Goal: Contribute content: Add original content to the website for others to see

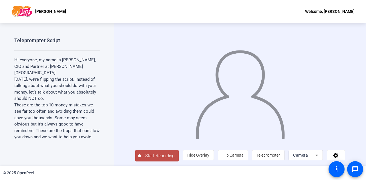
click at [296, 157] on span "Camera" at bounding box center [300, 155] width 15 height 5
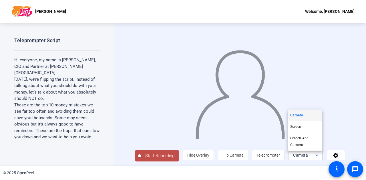
click at [235, 69] on div at bounding box center [183, 90] width 366 height 180
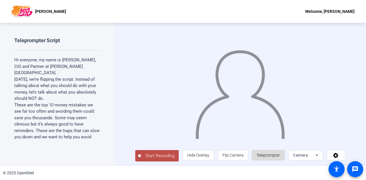
click at [259, 161] on span "Teleprompter" at bounding box center [267, 155] width 23 height 11
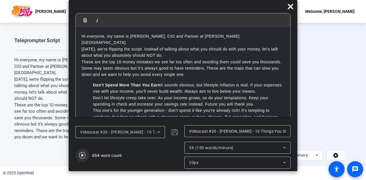
click at [81, 155] on icon "button" at bounding box center [82, 155] width 7 height 7
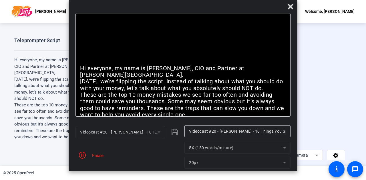
click at [192, 160] on mat-form-field "20px" at bounding box center [237, 163] width 106 height 12
click at [80, 158] on icon "button" at bounding box center [82, 155] width 7 height 7
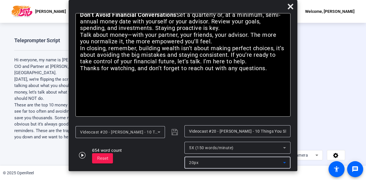
click at [203, 166] on div "20px" at bounding box center [236, 162] width 94 height 7
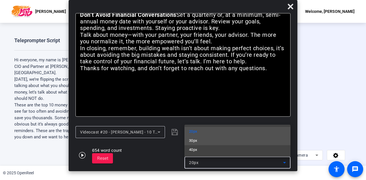
click at [199, 141] on mat-option "30px" at bounding box center [237, 140] width 106 height 9
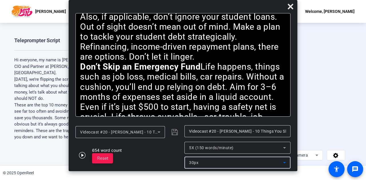
click at [209, 151] on div "5X (150 words/minute)" at bounding box center [236, 148] width 94 height 7
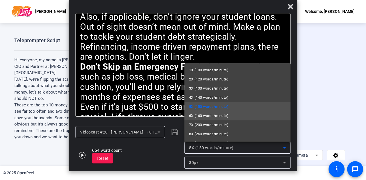
click at [205, 119] on mat-option "6X (160 words/minute)" at bounding box center [237, 115] width 106 height 9
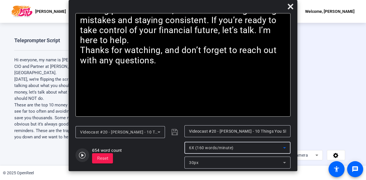
click at [80, 153] on icon "button" at bounding box center [82, 155] width 7 height 7
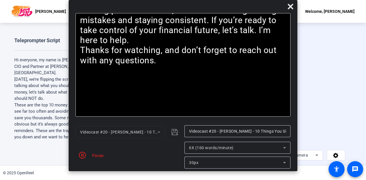
click at [204, 147] on span "6X (160 words/minute)" at bounding box center [211, 148] width 45 height 5
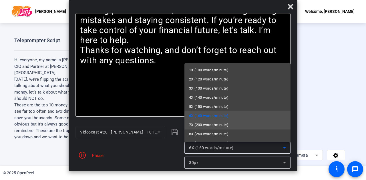
click at [203, 127] on span "7X (200 words/minute)" at bounding box center [208, 125] width 39 height 7
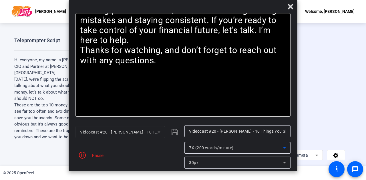
click at [230, 149] on span "7X (200 words/minute)" at bounding box center [211, 148] width 45 height 5
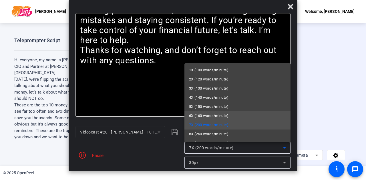
click at [200, 116] on span "6X (160 words/minute)" at bounding box center [208, 116] width 39 height 7
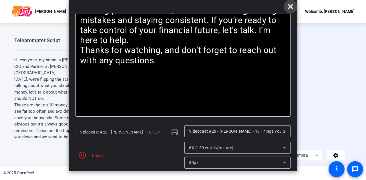
click at [291, 8] on icon at bounding box center [289, 6] width 5 height 5
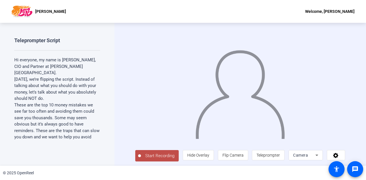
click at [153, 152] on button "Start Recording" at bounding box center [156, 155] width 43 height 11
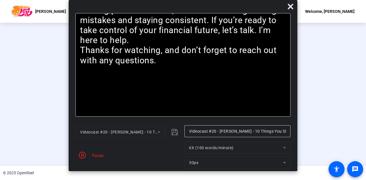
click at [95, 154] on div "Pause" at bounding box center [96, 156] width 14 height 6
click at [79, 156] on icon "button" at bounding box center [82, 155] width 7 height 7
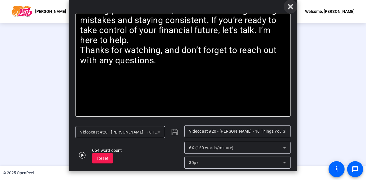
click at [287, 6] on icon at bounding box center [290, 6] width 7 height 7
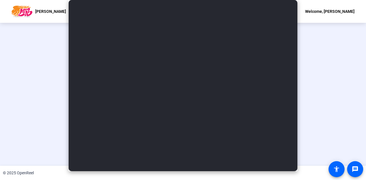
scroll to position [29, 0]
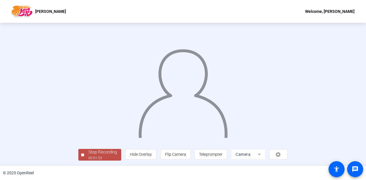
click at [88, 155] on div "Stop Recording" at bounding box center [102, 152] width 29 height 7
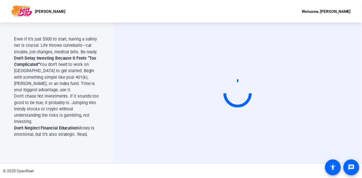
scroll to position [376, 0]
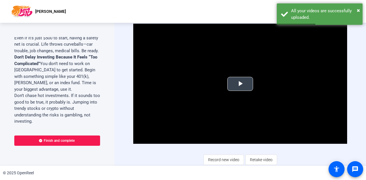
click at [240, 84] on span "Video Player" at bounding box center [240, 84] width 0 height 0
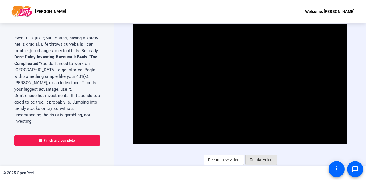
click at [250, 160] on span "Retake video" at bounding box center [261, 160] width 23 height 11
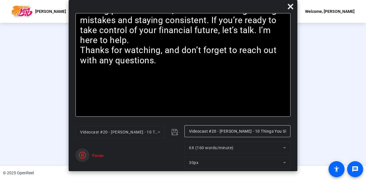
click at [82, 152] on icon "button" at bounding box center [82, 155] width 7 height 7
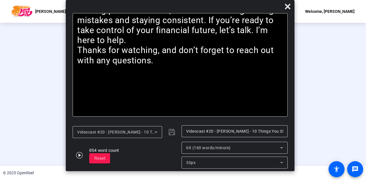
drag, startPoint x: 181, startPoint y: 6, endPoint x: 178, endPoint y: -33, distance: 39.0
click at [178, 0] on html "Accessibility Screen-Reader Guide, Feedback, and Issue Reporting | New window […" at bounding box center [183, 90] width 366 height 180
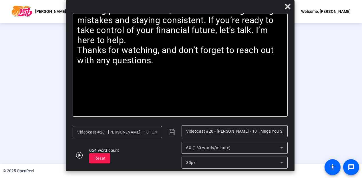
drag, startPoint x: 229, startPoint y: 3, endPoint x: 231, endPoint y: -35, distance: 37.2
click at [231, 0] on html "Accessibility Screen-Reader Guide, Feedback, and Issue Reporting | New window […" at bounding box center [181, 89] width 362 height 178
click at [286, 10] on span at bounding box center [288, 7] width 14 height 14
click at [285, 9] on icon at bounding box center [287, 6] width 5 height 5
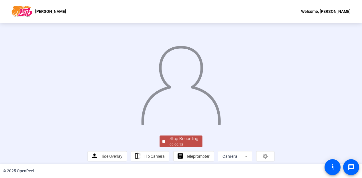
scroll to position [37, 0]
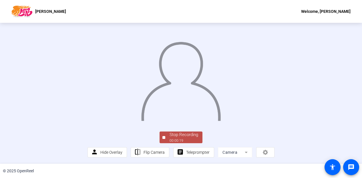
click at [166, 139] on span "Stop Recording 00:00:19" at bounding box center [183, 138] width 37 height 12
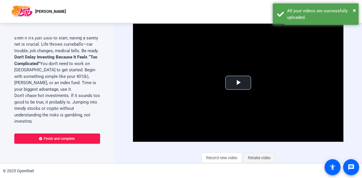
click at [250, 158] on span "Retake video" at bounding box center [259, 158] width 23 height 11
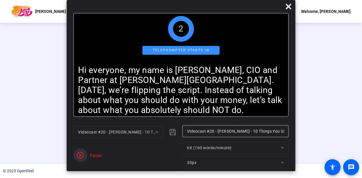
click at [82, 154] on icon "button" at bounding box center [80, 155] width 7 height 7
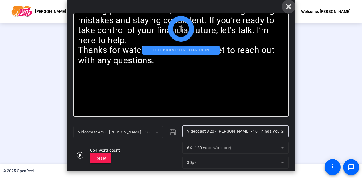
click at [290, 9] on icon at bounding box center [288, 6] width 7 height 7
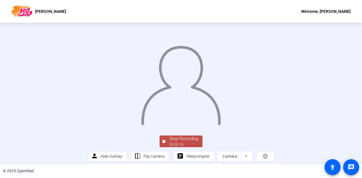
scroll to position [37, 0]
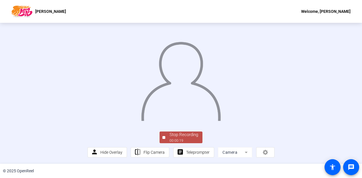
click at [176, 138] on div "Stop Recording" at bounding box center [183, 135] width 29 height 7
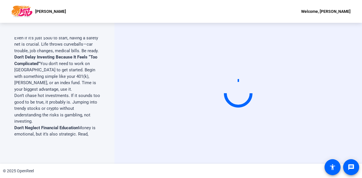
scroll to position [0, 0]
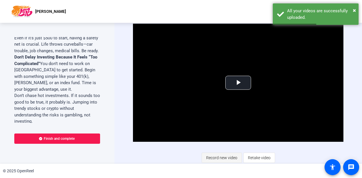
click at [213, 161] on span "Record new video" at bounding box center [221, 158] width 31 height 11
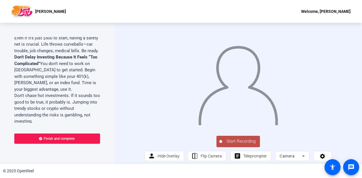
click at [226, 145] on span "Start Recording" at bounding box center [241, 141] width 38 height 7
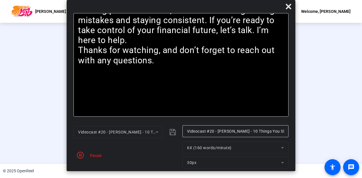
click at [94, 155] on div "Pause" at bounding box center [94, 156] width 14 height 6
click at [288, 8] on icon at bounding box center [288, 6] width 7 height 7
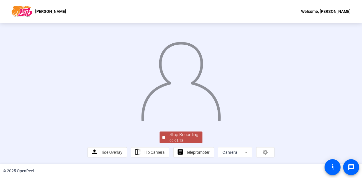
scroll to position [33, 0]
click at [190, 138] on div "Stop Recording" at bounding box center [183, 135] width 29 height 7
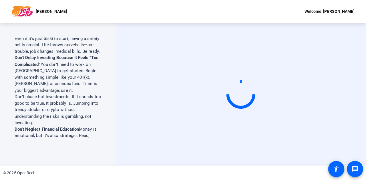
scroll to position [0, 0]
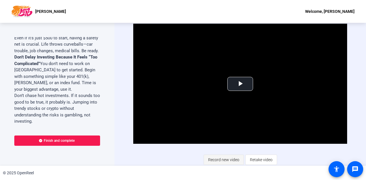
drag, startPoint x: 234, startPoint y: 159, endPoint x: 227, endPoint y: 160, distance: 7.1
click at [227, 160] on span "Record new video" at bounding box center [223, 160] width 31 height 11
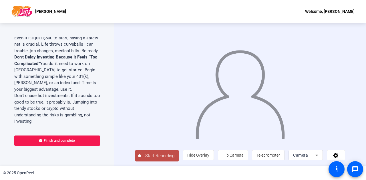
click at [153, 157] on span "Start Recording" at bounding box center [160, 156] width 38 height 7
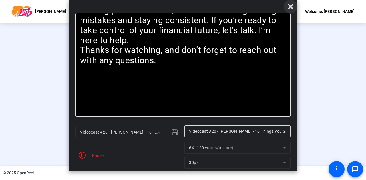
click at [289, 5] on icon at bounding box center [289, 6] width 5 height 5
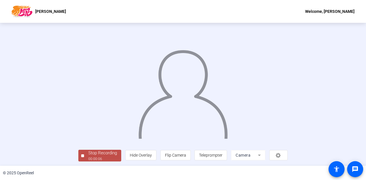
scroll to position [29, 0]
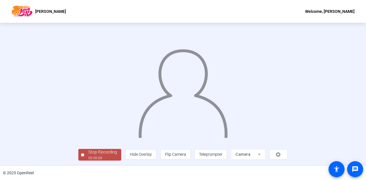
click at [78, 147] on div "Stop Recording 00:00:08 person Hide Overlay flip Flip Camera article Teleprompt…" at bounding box center [182, 93] width 209 height 135
click at [88, 149] on div "Stop Recording" at bounding box center [102, 152] width 29 height 7
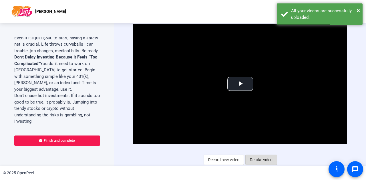
click at [250, 159] on span "Retake video" at bounding box center [261, 160] width 23 height 11
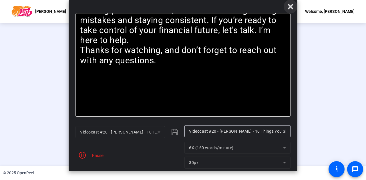
click at [289, 7] on icon at bounding box center [289, 6] width 5 height 5
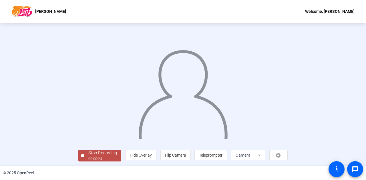
scroll to position [29, 0]
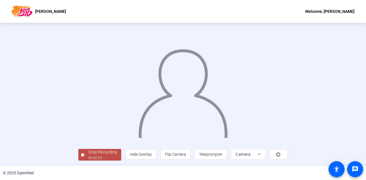
click at [88, 152] on div "Stop Recording" at bounding box center [102, 152] width 29 height 7
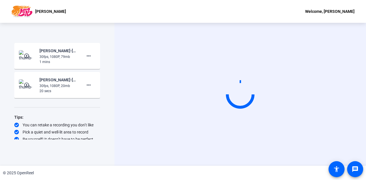
scroll to position [682, 0]
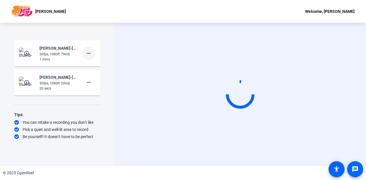
click at [86, 57] on mat-icon "more_horiz" at bounding box center [88, 53] width 7 height 7
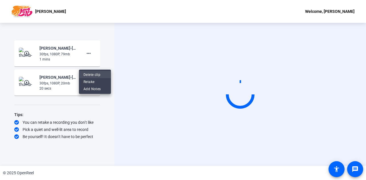
click at [90, 74] on span "Delete clip" at bounding box center [94, 74] width 23 height 7
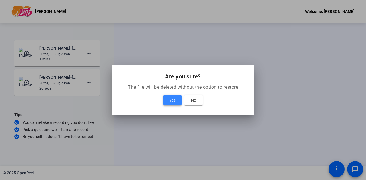
click at [173, 99] on span "Yes" at bounding box center [172, 100] width 6 height 7
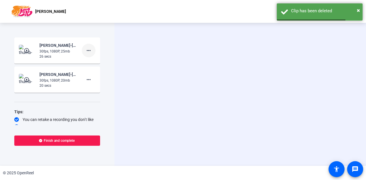
click at [86, 57] on span at bounding box center [89, 51] width 14 height 14
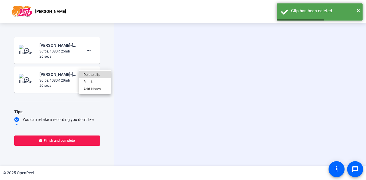
click at [89, 75] on span "Delete clip" at bounding box center [94, 74] width 23 height 7
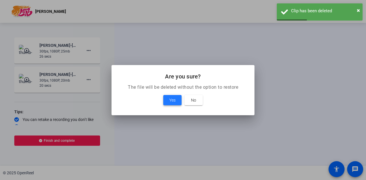
click at [169, 99] on span "Yes" at bounding box center [172, 100] width 6 height 7
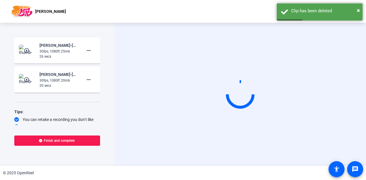
scroll to position [677, 0]
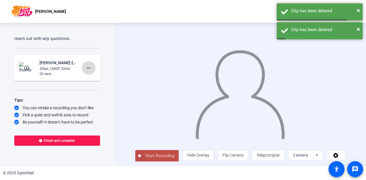
click at [85, 67] on mat-icon "more_horiz" at bounding box center [88, 68] width 7 height 7
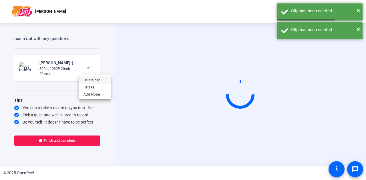
click at [92, 81] on span "Delete clip" at bounding box center [94, 80] width 23 height 7
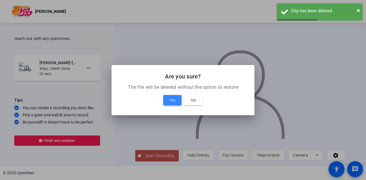
click at [170, 98] on span "Yes" at bounding box center [172, 100] width 6 height 7
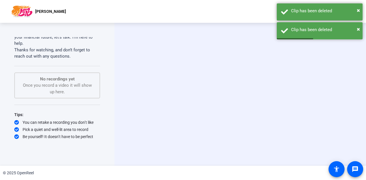
scroll to position [659, 0]
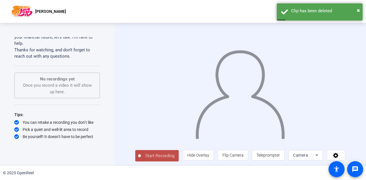
click at [154, 159] on span "Start Recording" at bounding box center [160, 156] width 38 height 7
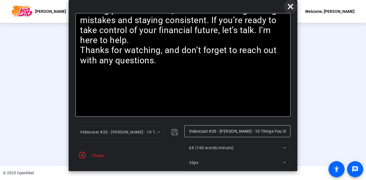
click at [293, 7] on icon at bounding box center [290, 6] width 7 height 7
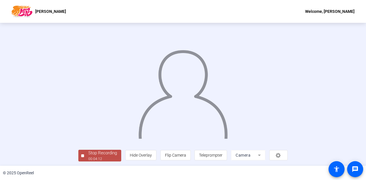
scroll to position [29, 0]
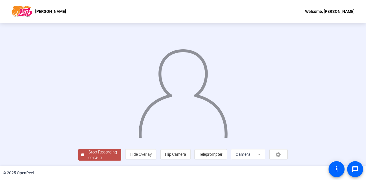
click at [88, 155] on div "Stop Recording" at bounding box center [102, 152] width 29 height 7
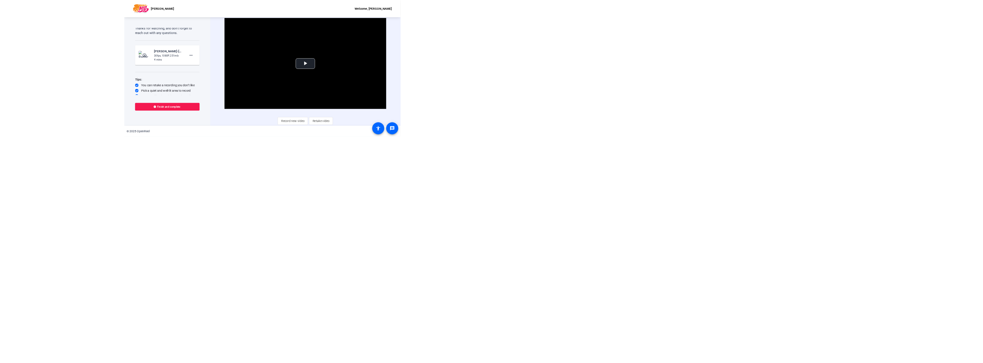
scroll to position [494, 0]
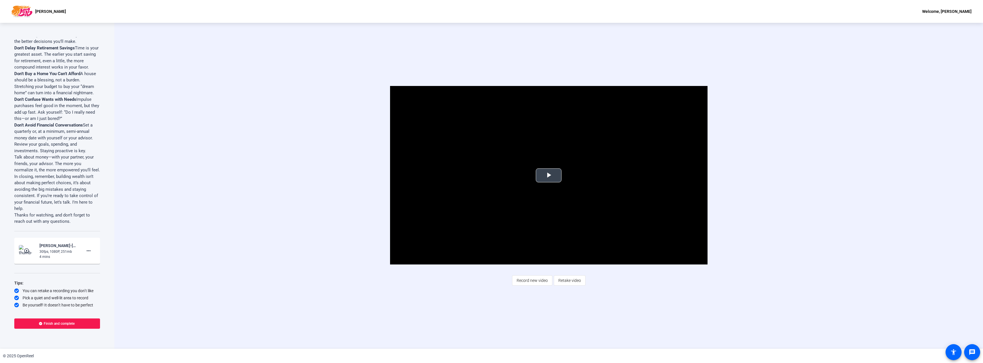
click at [366, 180] on video "Video Player" at bounding box center [549, 175] width 318 height 179
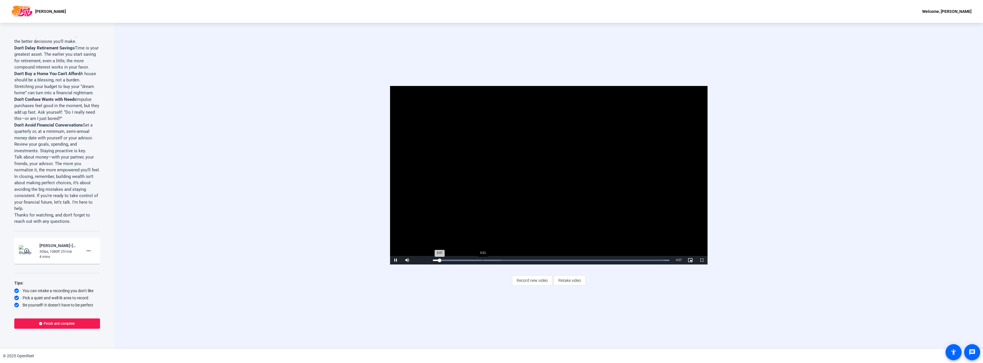
click at [366, 180] on div "Loaded : 100.00% 0:53 0:07" at bounding box center [551, 260] width 242 height 9
click at [366, 180] on div "Loaded : 100.00% 1:28 1:28" at bounding box center [551, 260] width 242 height 9
click at [366, 180] on div "Loaded : 100.00% 2:34 2:34" at bounding box center [551, 260] width 242 height 9
click at [366, 180] on span "Video Player" at bounding box center [395, 260] width 11 height 0
